Goal: Transaction & Acquisition: Purchase product/service

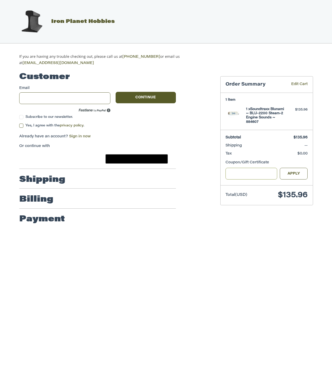
click at [237, 174] on input "Gift Certificate or Coupon Code" at bounding box center [252, 174] width 52 height 12
type input "*****"
click at [290, 170] on button "Apply" at bounding box center [294, 174] width 28 height 12
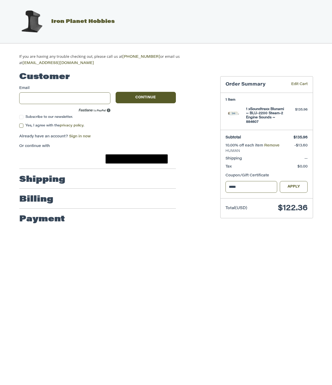
click at [276, 233] on div at bounding box center [166, 233] width 332 height 0
click at [281, 233] on div at bounding box center [166, 233] width 332 height 0
click at [264, 233] on div at bounding box center [166, 233] width 332 height 0
click at [237, 183] on input "*****" at bounding box center [252, 187] width 52 height 12
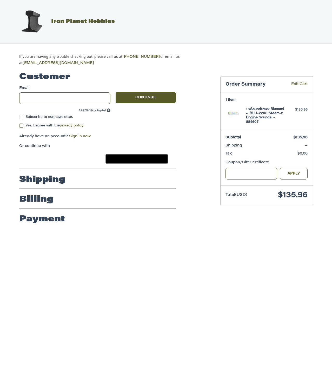
click at [276, 233] on div at bounding box center [166, 233] width 332 height 0
click at [280, 233] on div at bounding box center [166, 233] width 332 height 0
click at [266, 233] on div at bounding box center [166, 233] width 332 height 0
click at [50, 94] on input "Email" at bounding box center [64, 98] width 91 height 12
type input "**********"
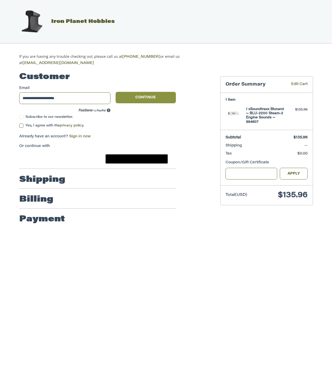
click at [144, 98] on button "Continue" at bounding box center [146, 97] width 60 height 11
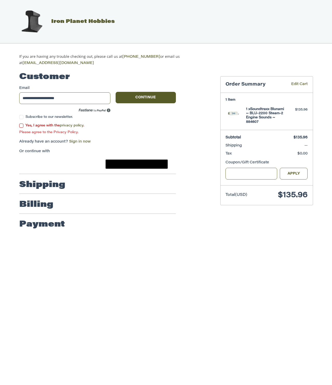
click at [24, 123] on label "Yes, I agree with the privacy policy ." at bounding box center [97, 125] width 157 height 4
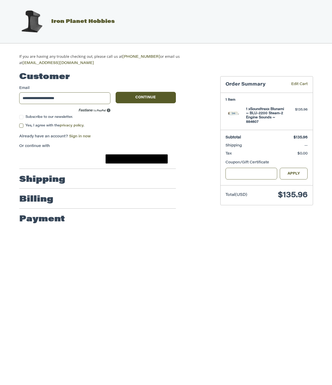
click at [25, 116] on span "Subscribe to our newsletter." at bounding box center [48, 116] width 47 height 3
click at [146, 94] on button "Continue" at bounding box center [146, 97] width 60 height 11
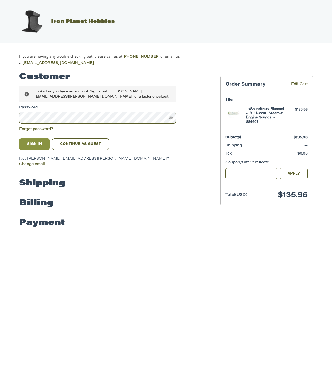
click at [37, 145] on button "Sign In" at bounding box center [34, 143] width 31 height 11
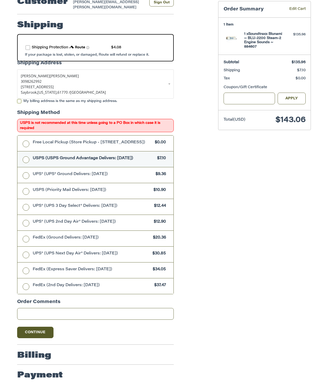
scroll to position [72, 0]
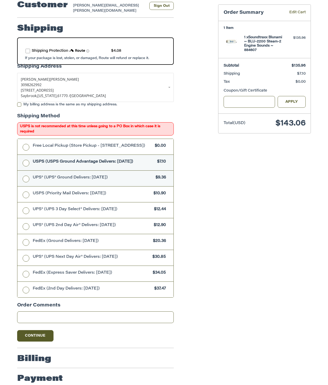
click at [44, 175] on span "UPS® (UPS® Ground Delivers: Thu, Sep 11)" at bounding box center [93, 178] width 121 height 6
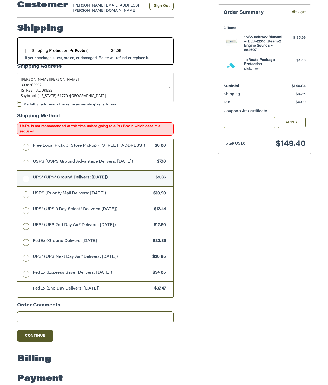
click at [243, 122] on input "Gift Certificate or Coupon Code" at bounding box center [250, 122] width 52 height 12
type input "*****"
click at [292, 124] on button "Apply" at bounding box center [292, 122] width 28 height 12
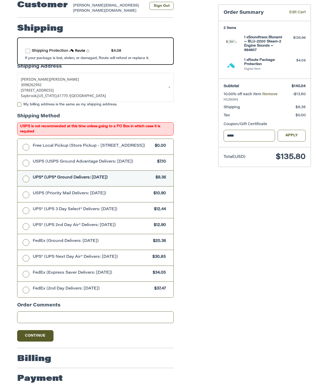
scroll to position [0, 0]
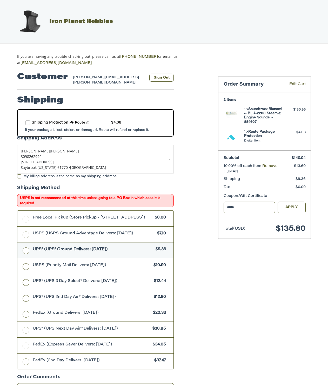
click at [56, 23] on span "Iron Planet Hobbies" at bounding box center [81, 21] width 64 height 5
